Goal: Transaction & Acquisition: Purchase product/service

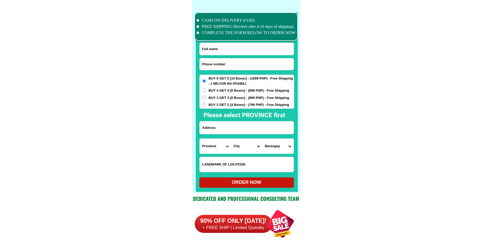
scroll to position [4012, 0]
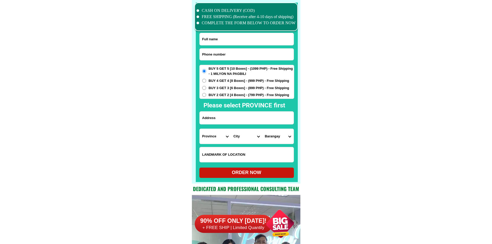
click at [239, 55] on input "Input phone_number" at bounding box center [246, 55] width 94 height 12
paste input "09065013740"
type input "09065013740"
click at [213, 35] on input "Input full_name" at bounding box center [246, 39] width 94 height 12
paste input "[PERSON_NAME][DATE]"
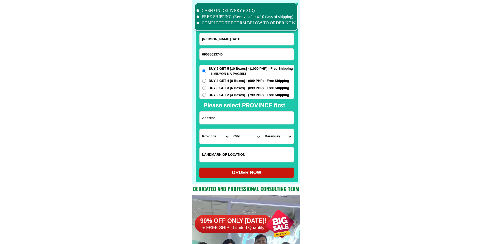
type input "[PERSON_NAME][DATE]"
click at [246, 118] on input "Input address" at bounding box center [246, 117] width 94 height 13
paste input "e2 address 1384 [PERSON_NAME][GEOGRAPHIC_DATA][PERSON_NAME]"
type input "e2 address 1384 [PERSON_NAME][GEOGRAPHIC_DATA][PERSON_NAME]"
click at [221, 81] on span "BUY 4 GET 4 [8 Boxes] - (999 PHP) - Free Shipping" at bounding box center [249, 80] width 81 height 5
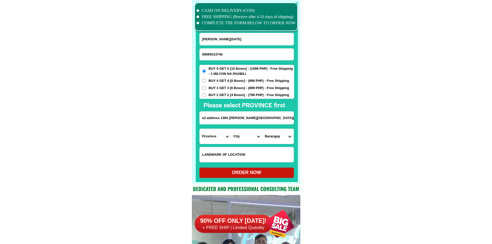
click at [206, 81] on input "BUY 4 GET 4 [8 Boxes] - (999 PHP) - Free Shipping" at bounding box center [204, 81] width 4 height 4
radio input "true"
click at [205, 132] on select "Province [GEOGRAPHIC_DATA] [GEOGRAPHIC_DATA] [GEOGRAPHIC_DATA] [GEOGRAPHIC_DATA…" at bounding box center [214, 136] width 31 height 15
select select "63_219"
click at [199, 129] on select "Province [GEOGRAPHIC_DATA] [GEOGRAPHIC_DATA] [GEOGRAPHIC_DATA] [GEOGRAPHIC_DATA…" at bounding box center [214, 136] width 31 height 15
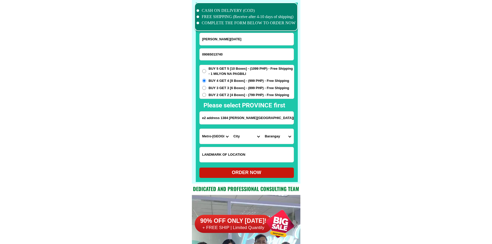
drag, startPoint x: 280, startPoint y: 121, endPoint x: 310, endPoint y: 122, distance: 30.2
click at [244, 137] on select "City [GEOGRAPHIC_DATA] [GEOGRAPHIC_DATA] [GEOGRAPHIC_DATA] [GEOGRAPHIC_DATA]-ci…" at bounding box center [246, 136] width 31 height 15
select select "63_2197133"
click at [231, 129] on select "City [GEOGRAPHIC_DATA] [GEOGRAPHIC_DATA] [GEOGRAPHIC_DATA] [GEOGRAPHIC_DATA]-ci…" at bounding box center [246, 136] width 31 height 15
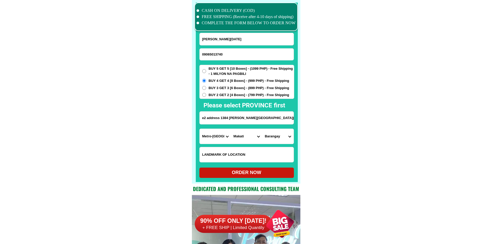
drag, startPoint x: 269, startPoint y: 120, endPoint x: 302, endPoint y: 120, distance: 32.8
click at [287, 138] on select "Barangay [GEOGRAPHIC_DATA]~air [PERSON_NAME] Cembo Comembo Dasmarinas [GEOGRAPH…" at bounding box center [277, 136] width 31 height 15
select select "63_21971339754"
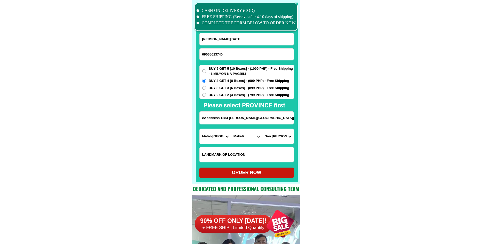
click at [262, 129] on select "Barangay [GEOGRAPHIC_DATA]~air [PERSON_NAME] Cembo Comembo Dasmarinas [GEOGRAPH…" at bounding box center [277, 136] width 31 height 15
click at [271, 174] on div "ORDER NOW" at bounding box center [246, 172] width 94 height 7
radio input "true"
